Goal: Information Seeking & Learning: Find specific fact

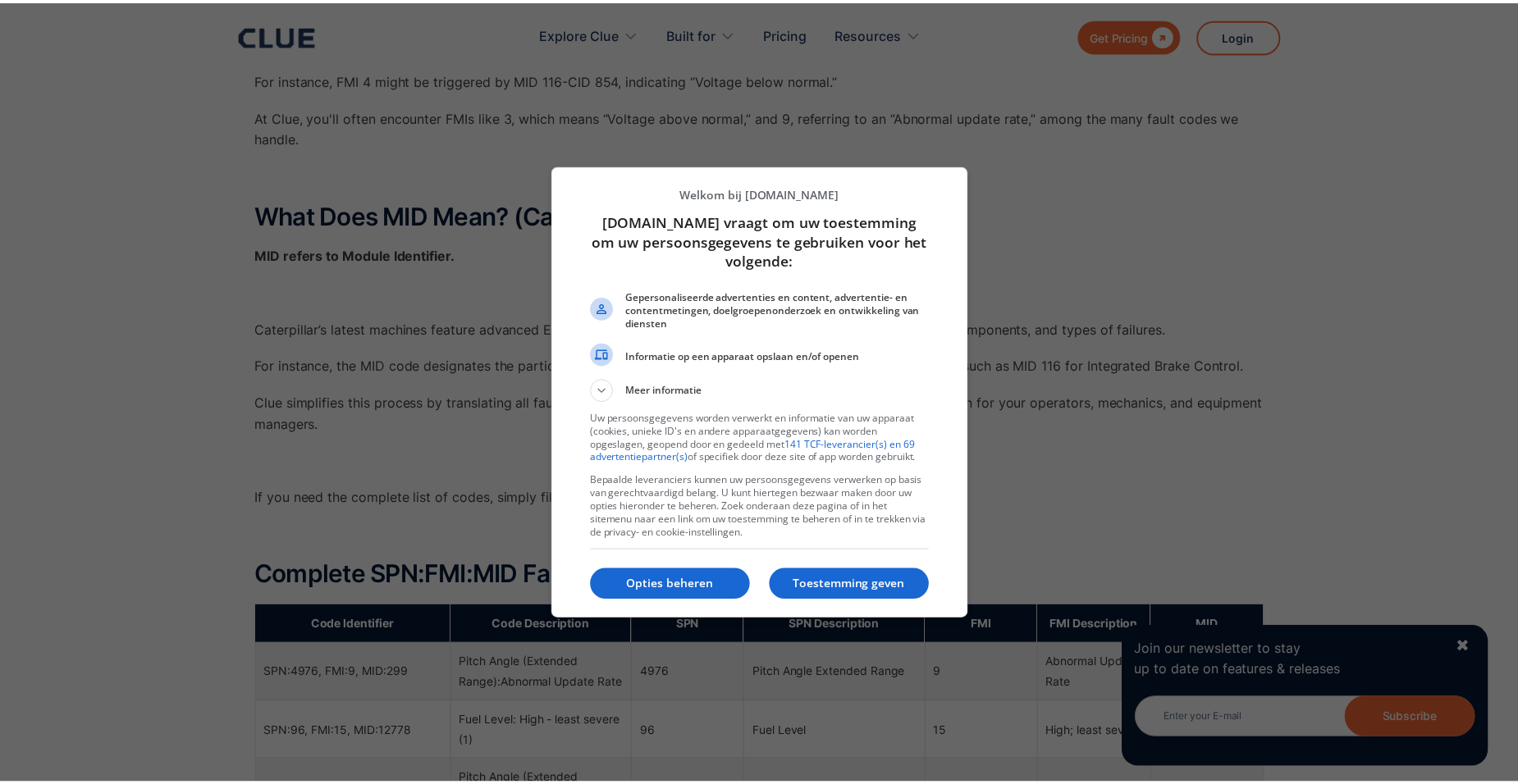
scroll to position [738, 0]
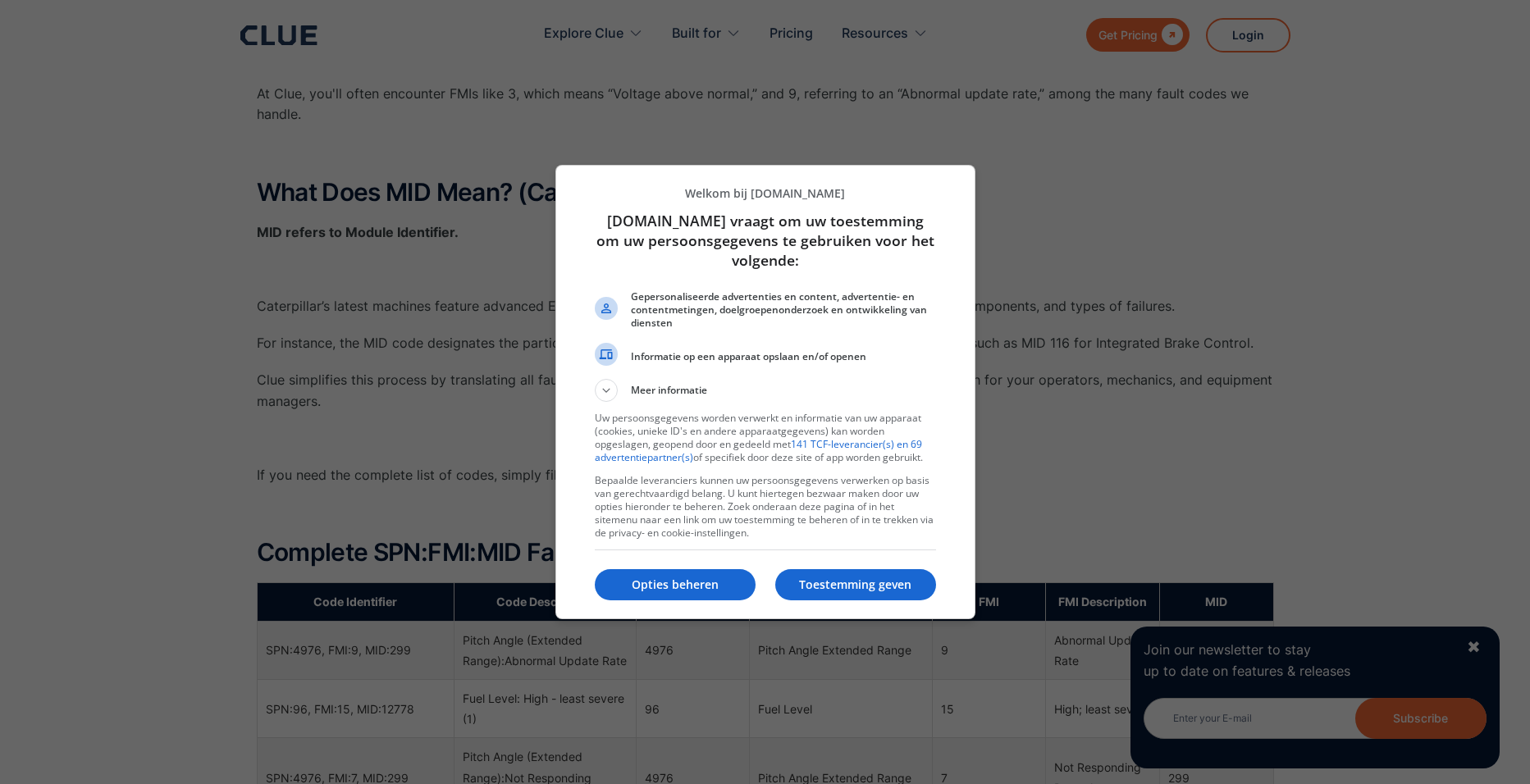
click at [844, 585] on p "Toestemming geven" at bounding box center [855, 585] width 161 height 16
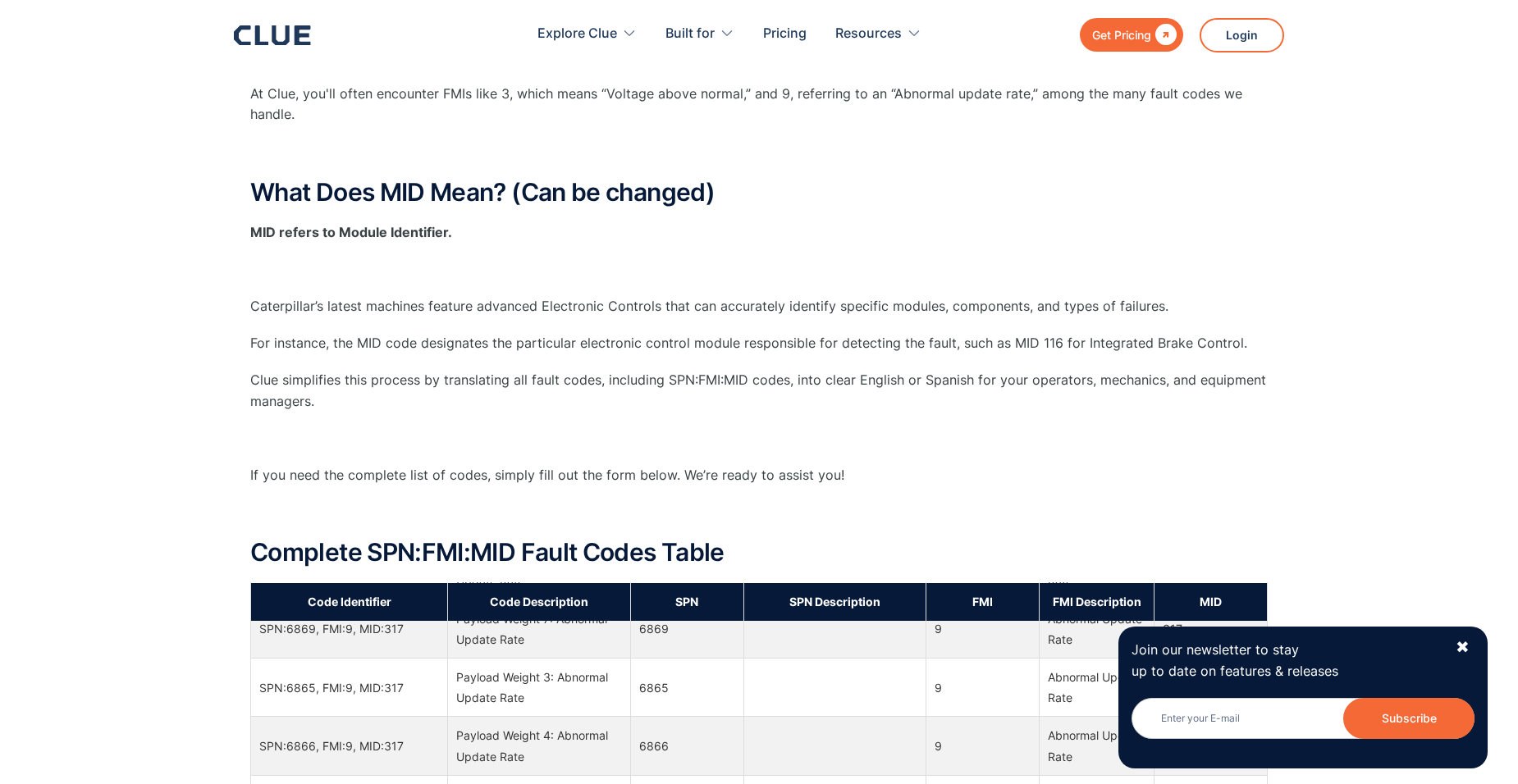
scroll to position [0, 0]
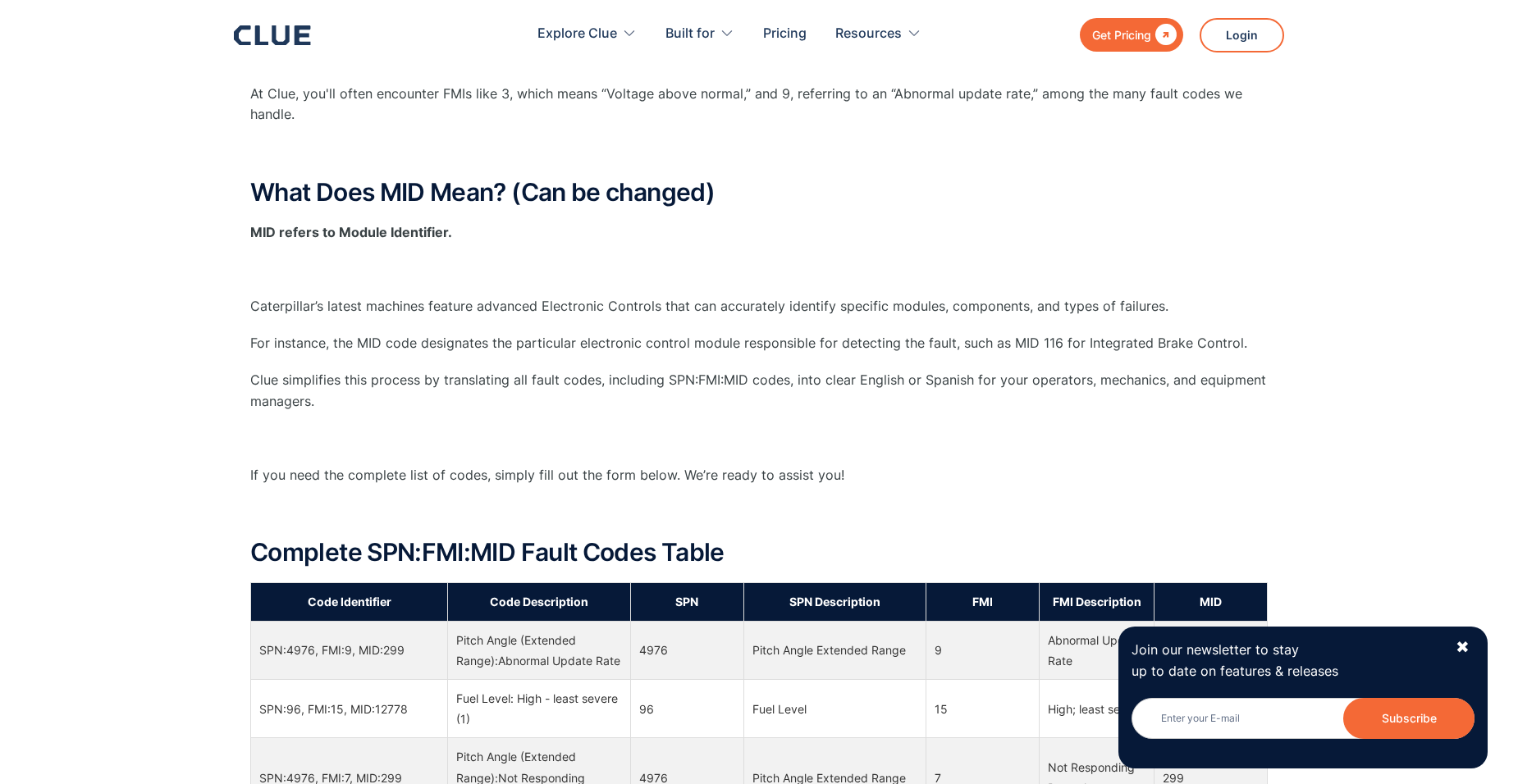
click at [1462, 644] on div "✖" at bounding box center [1462, 647] width 14 height 21
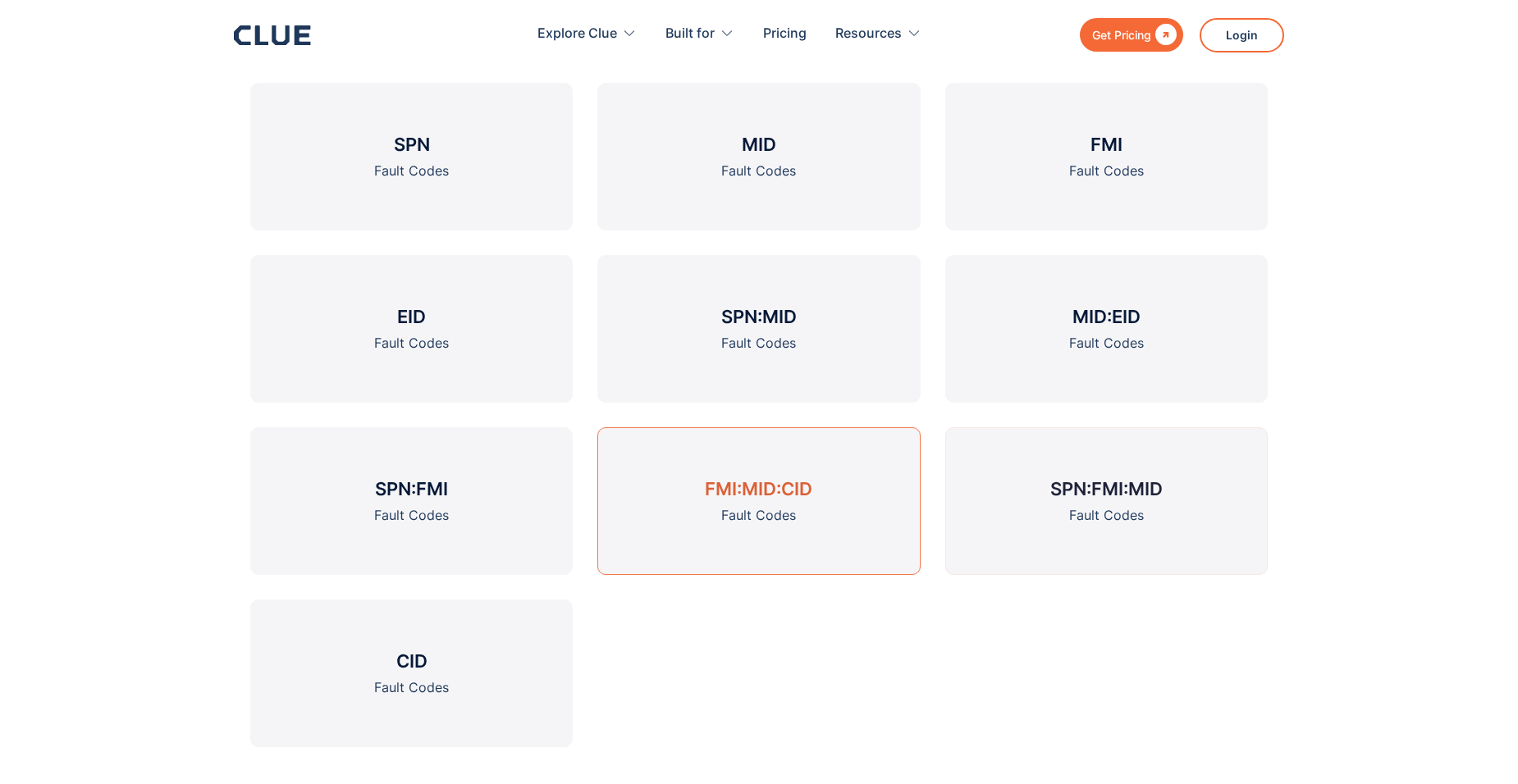
scroll to position [2707, 0]
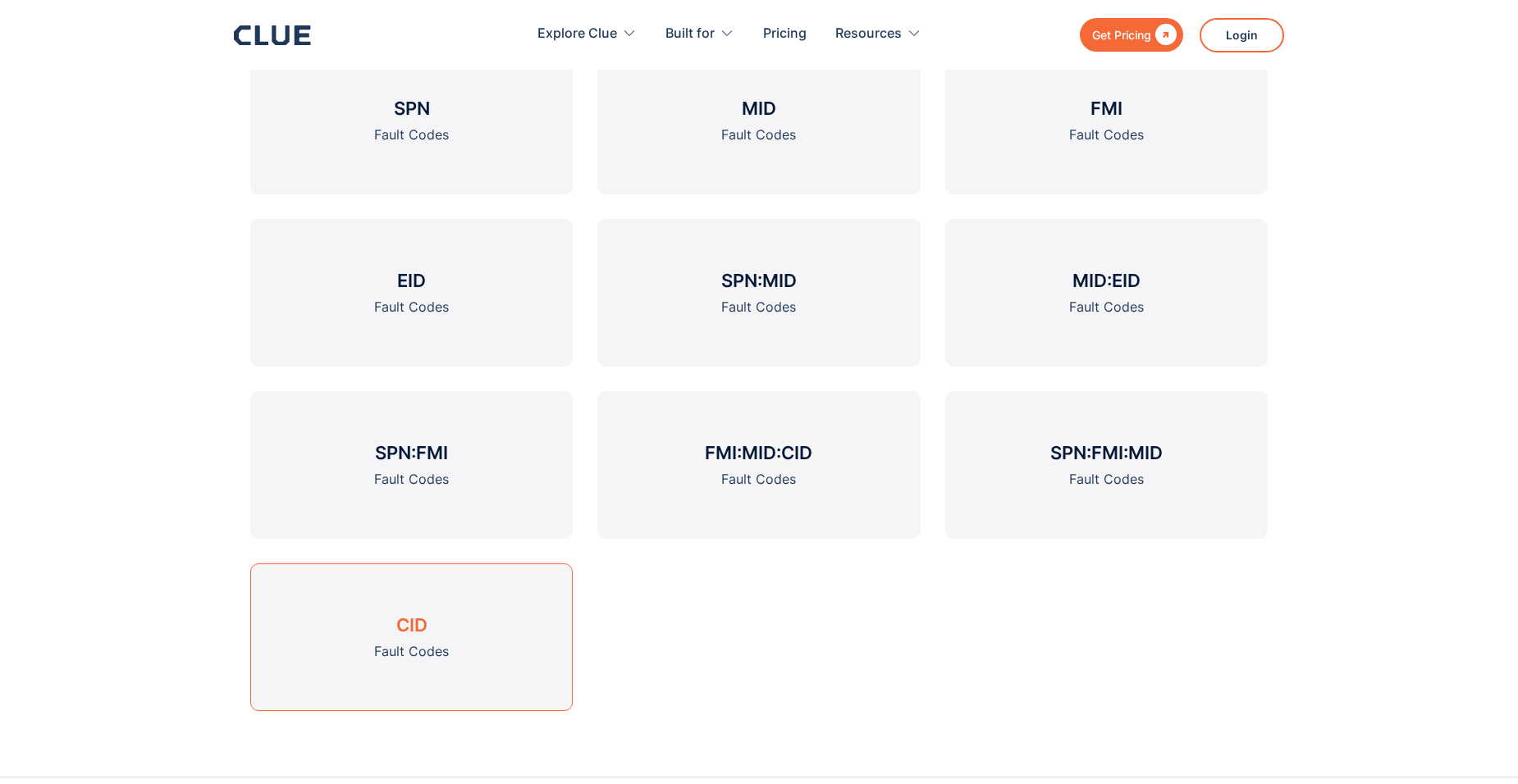
click at [498, 626] on link "CID Fault Codes" at bounding box center [412, 637] width 322 height 148
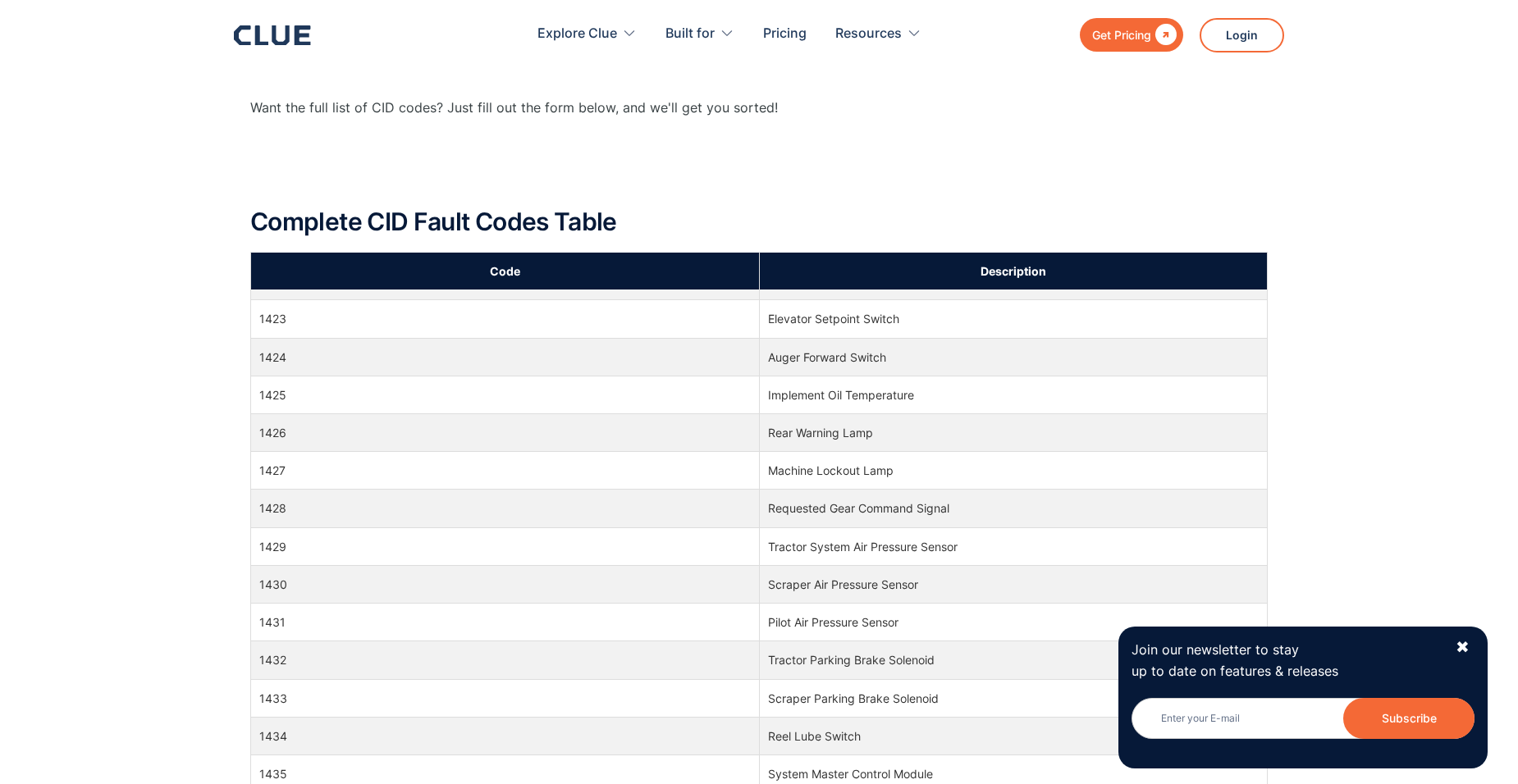
scroll to position [20183, 0]
